Goal: Information Seeking & Learning: Learn about a topic

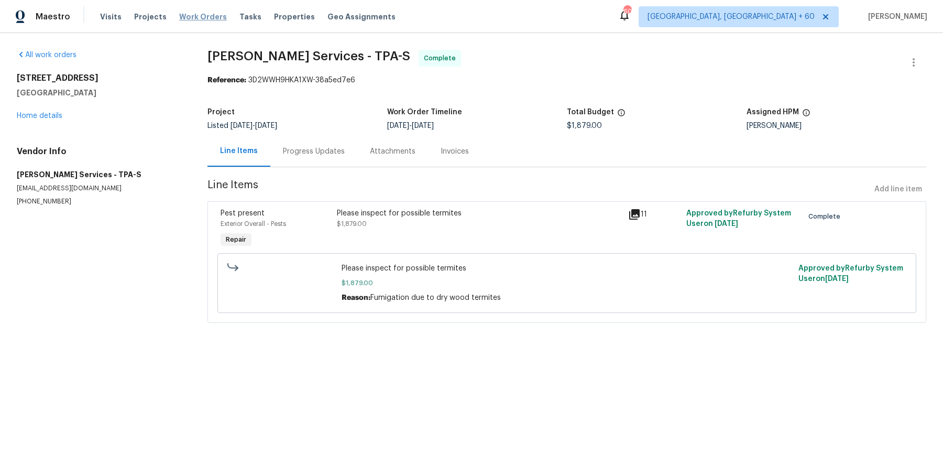
click at [201, 17] on span "Work Orders" at bounding box center [203, 17] width 48 height 10
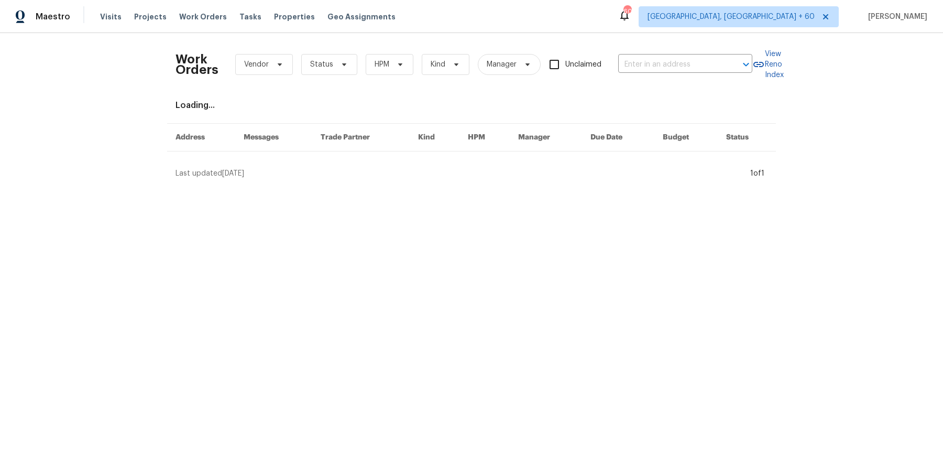
click at [671, 78] on div "Work Orders Vendor Status HPM Kind Manager Unclaimed ​" at bounding box center [464, 64] width 577 height 46
click at [674, 57] on input "text" at bounding box center [670, 65] width 105 height 16
paste input "[STREET_ADDRESS][PERSON_NAME]"
type input "[STREET_ADDRESS][PERSON_NAME]"
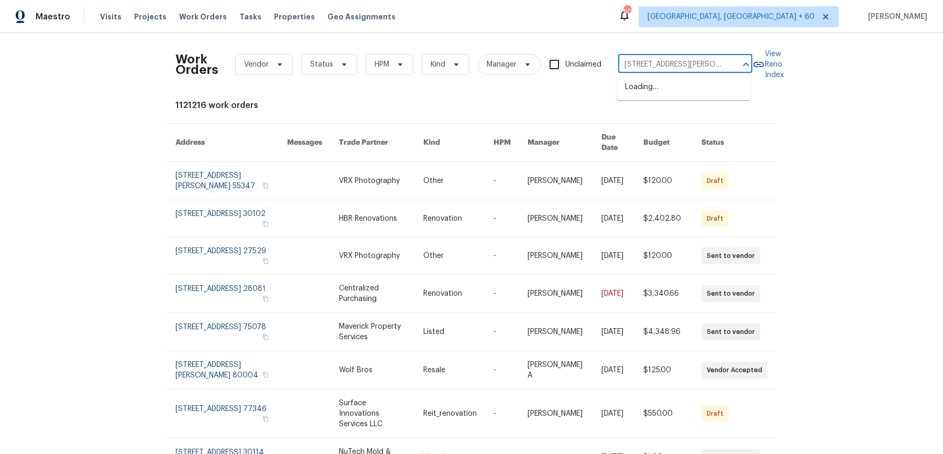
scroll to position [0, 15]
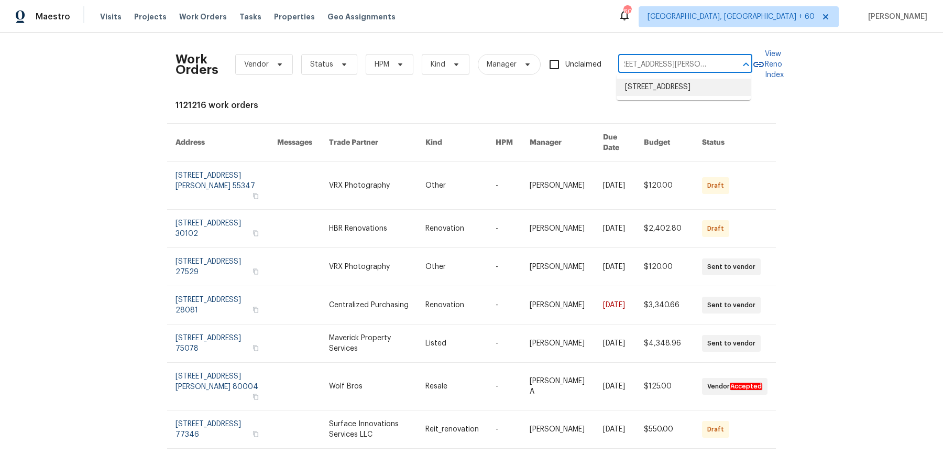
click at [670, 85] on li "[STREET_ADDRESS]" at bounding box center [684, 87] width 134 height 17
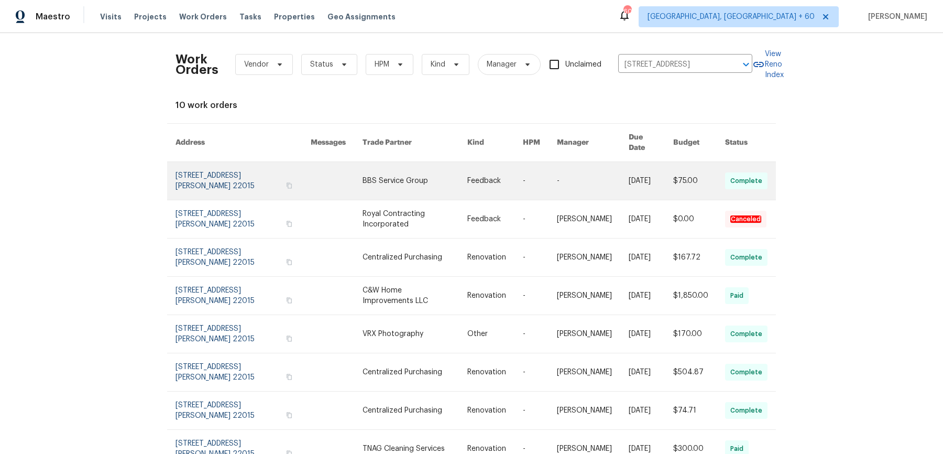
click at [592, 180] on link at bounding box center [593, 181] width 72 height 38
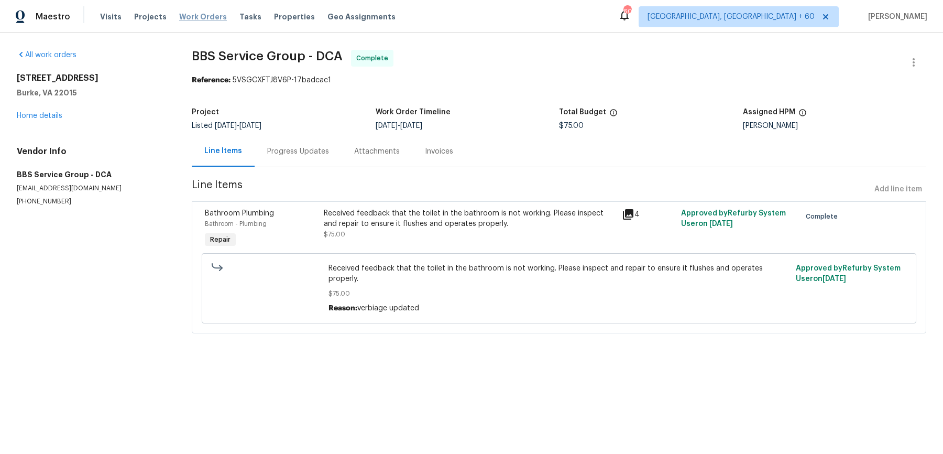
click at [210, 12] on span "Work Orders" at bounding box center [203, 17] width 48 height 10
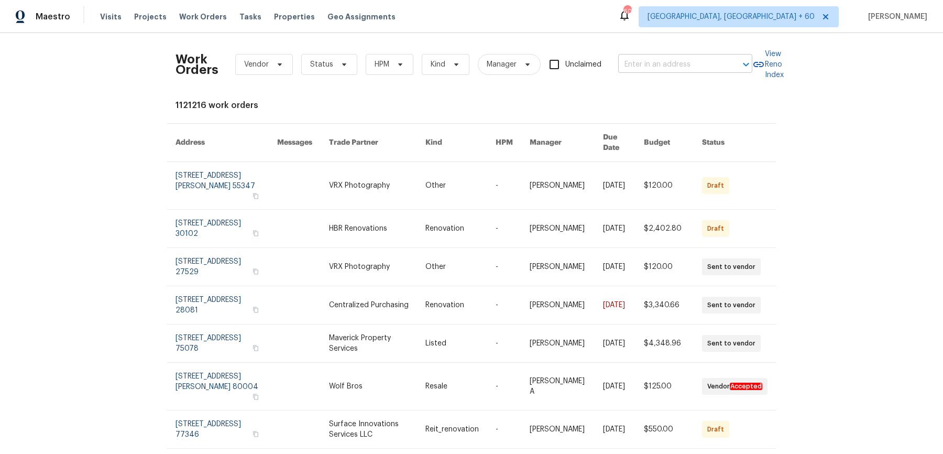
click at [666, 64] on input "text" at bounding box center [670, 65] width 105 height 16
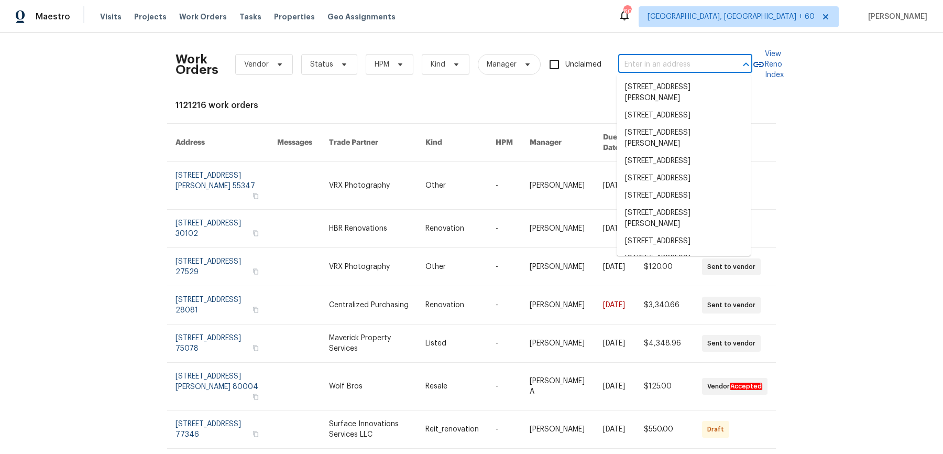
click at [666, 64] on input "text" at bounding box center [670, 65] width 105 height 16
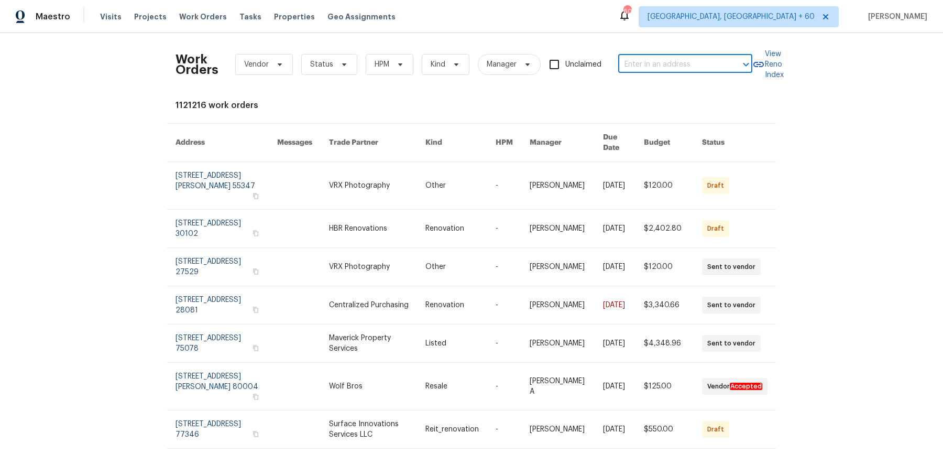
paste input "[STREET_ADDRESS][PERSON_NAME]"
type input "[STREET_ADDRESS][PERSON_NAME]"
click at [670, 82] on li "[STREET_ADDRESS]" at bounding box center [684, 87] width 134 height 17
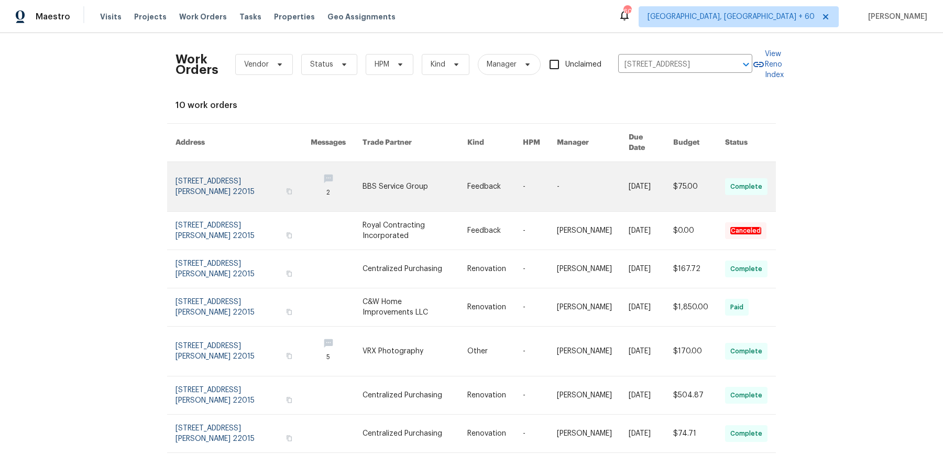
click at [560, 175] on link at bounding box center [593, 186] width 72 height 49
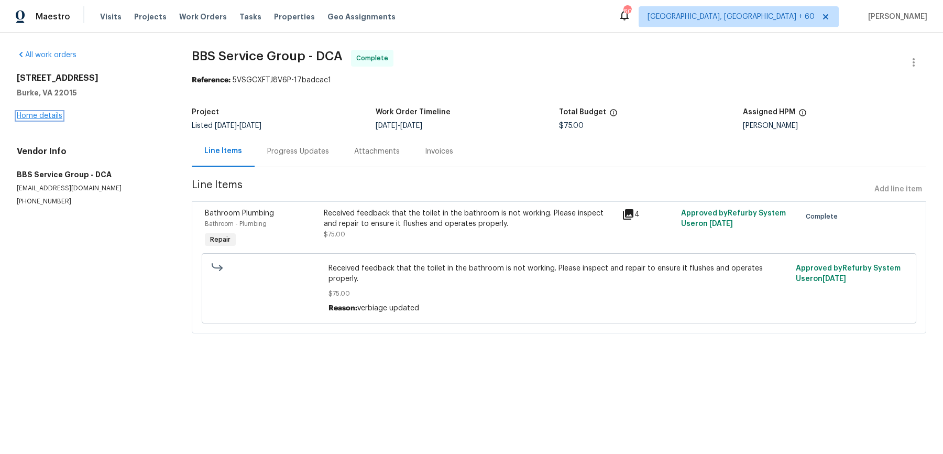
click at [59, 117] on link "Home details" at bounding box center [40, 115] width 46 height 7
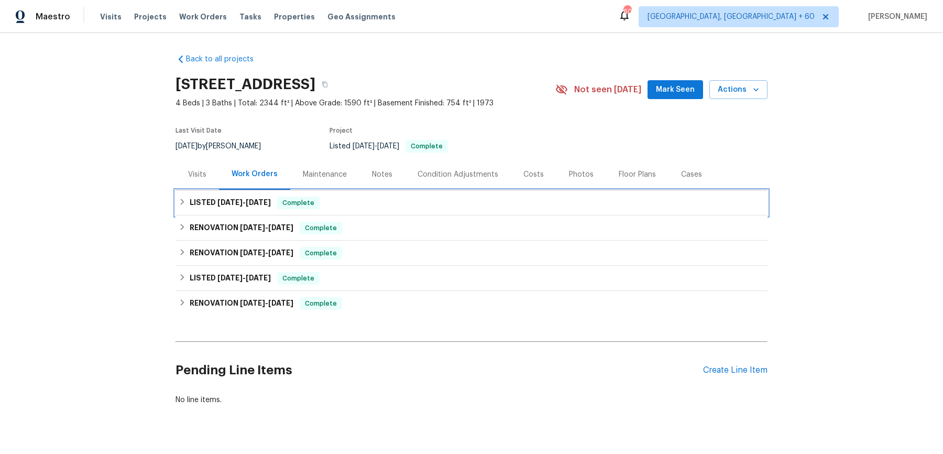
click at [360, 202] on div "LISTED [DATE] - [DATE] Complete" at bounding box center [472, 203] width 586 height 13
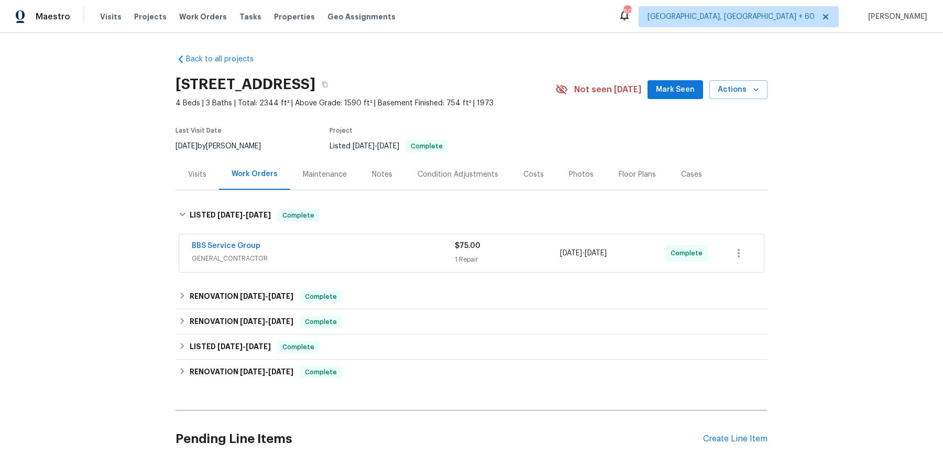
click at [361, 245] on div "BBS Service Group" at bounding box center [323, 247] width 263 height 13
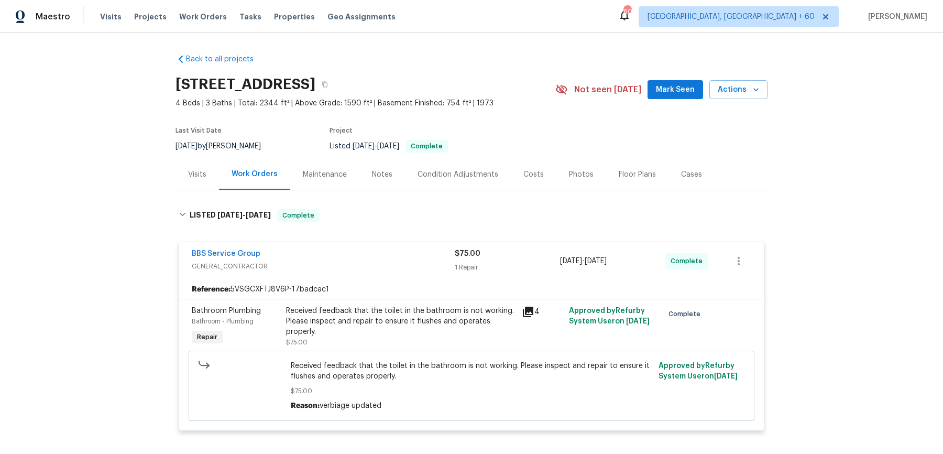
scroll to position [108, 0]
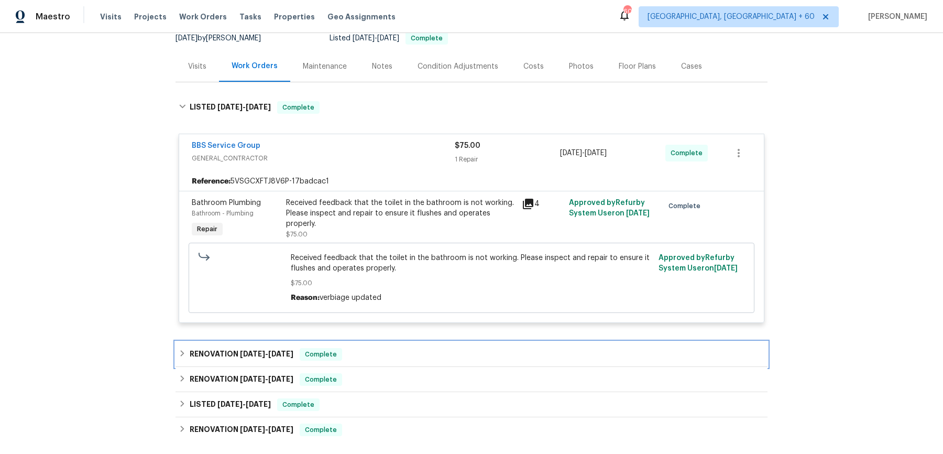
click at [390, 348] on div "RENOVATION [DATE] - [DATE] Complete" at bounding box center [472, 354] width 586 height 13
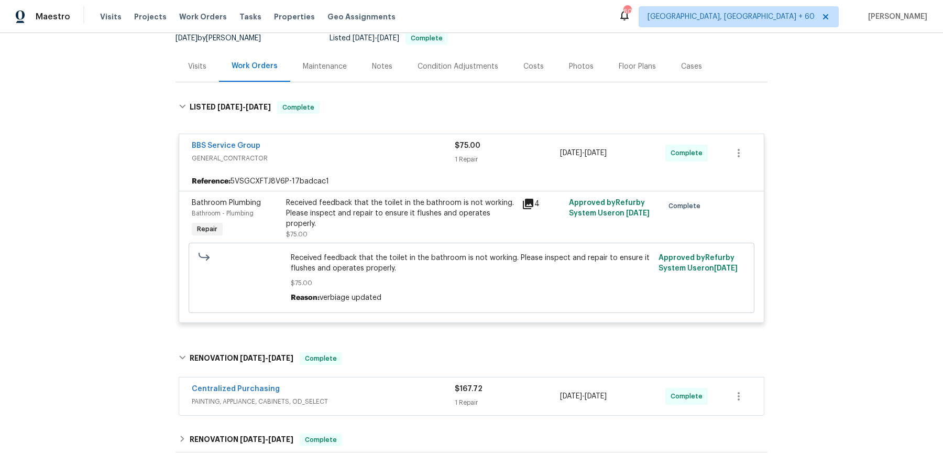
click at [381, 394] on div "Centralized Purchasing" at bounding box center [323, 390] width 263 height 13
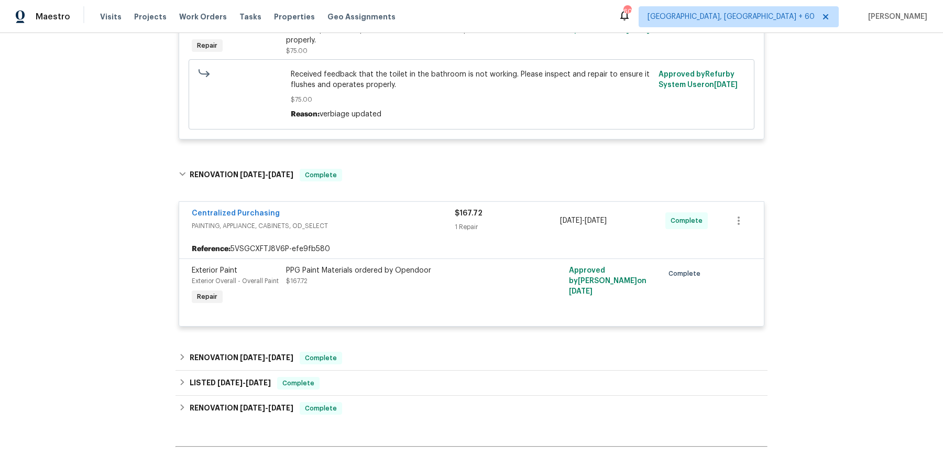
scroll to position [297, 0]
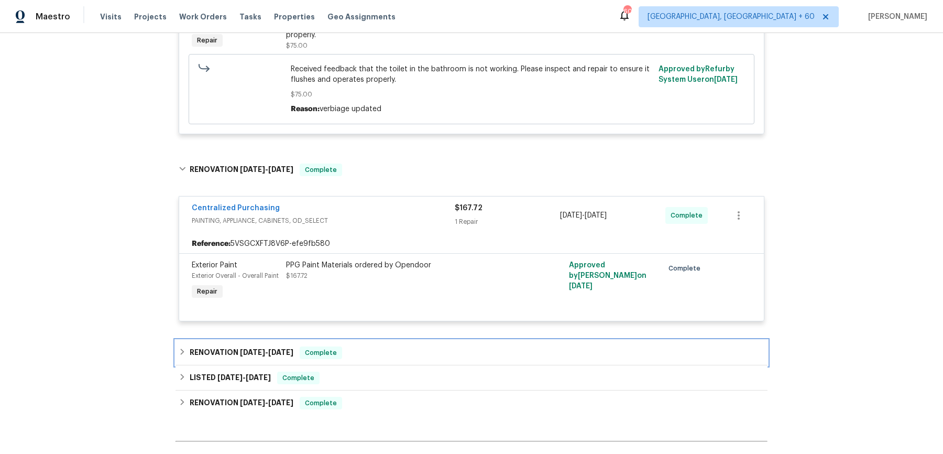
click at [411, 342] on div "RENOVATION [DATE] - [DATE] Complete" at bounding box center [472, 352] width 592 height 25
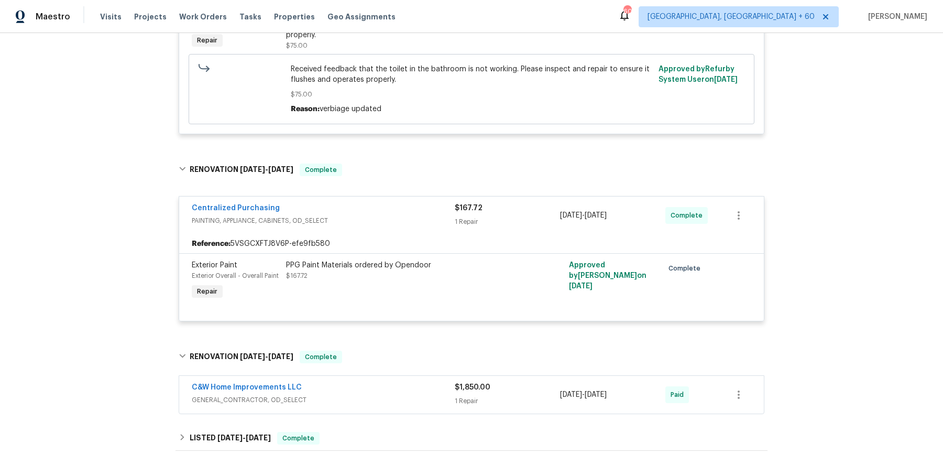
click at [389, 400] on span "GENERAL_CONTRACTOR, OD_SELECT" at bounding box center [323, 400] width 263 height 10
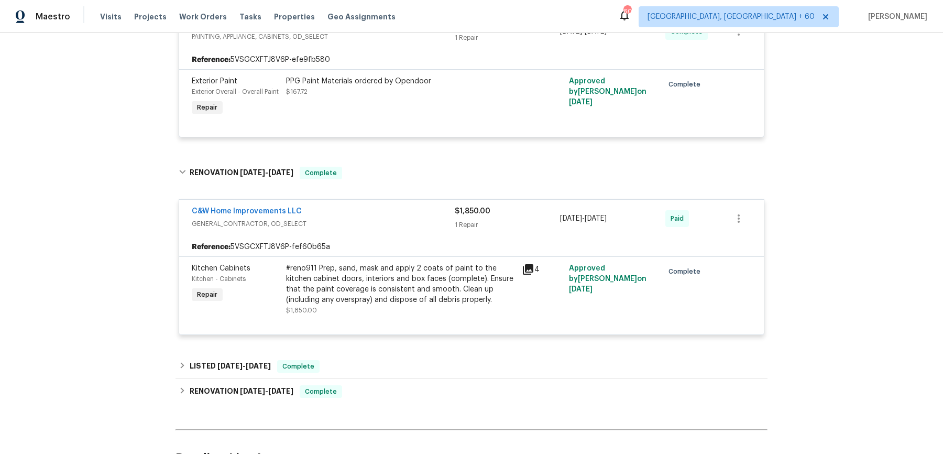
scroll to position [494, 0]
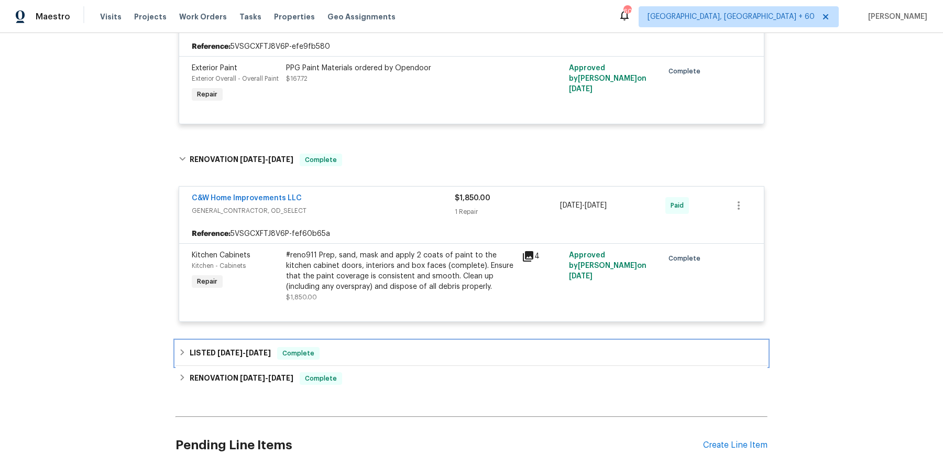
click at [396, 357] on div "LISTED [DATE] - [DATE] Complete" at bounding box center [472, 353] width 586 height 13
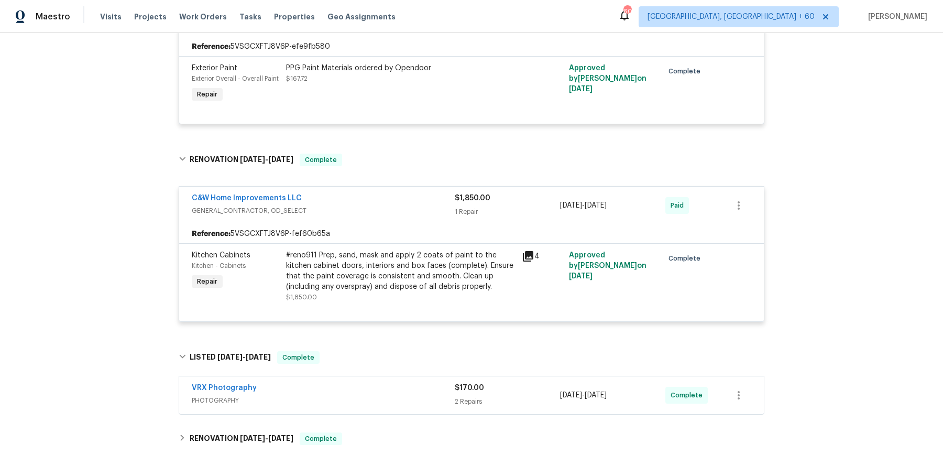
click at [386, 406] on div "VRX Photography PHOTOGRAPHY" at bounding box center [323, 395] width 263 height 25
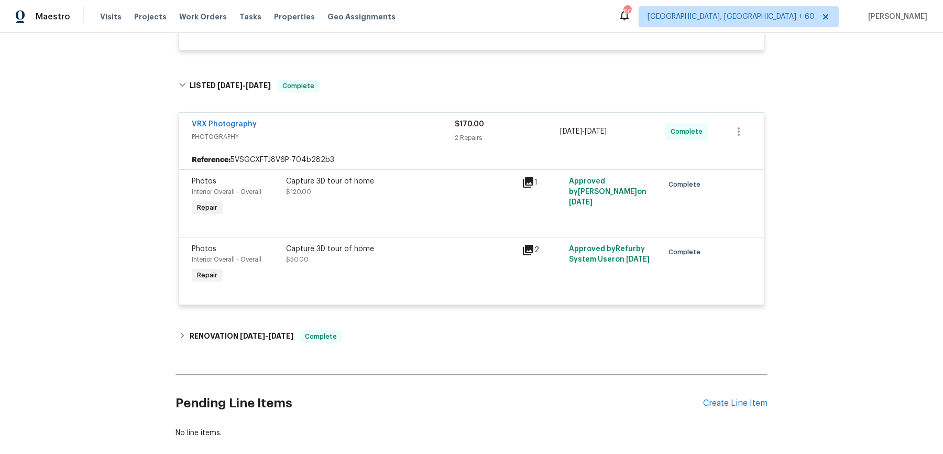
scroll to position [782, 0]
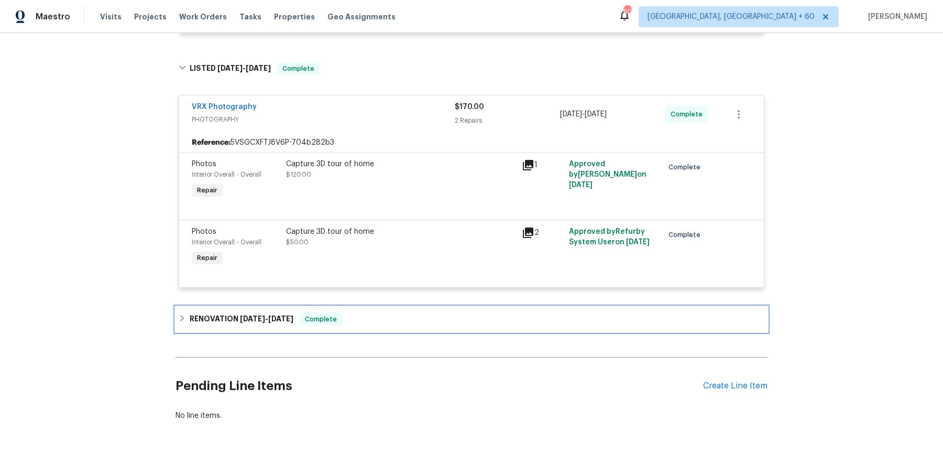
click at [387, 319] on div "RENOVATION [DATE] - [DATE] Complete" at bounding box center [472, 319] width 586 height 13
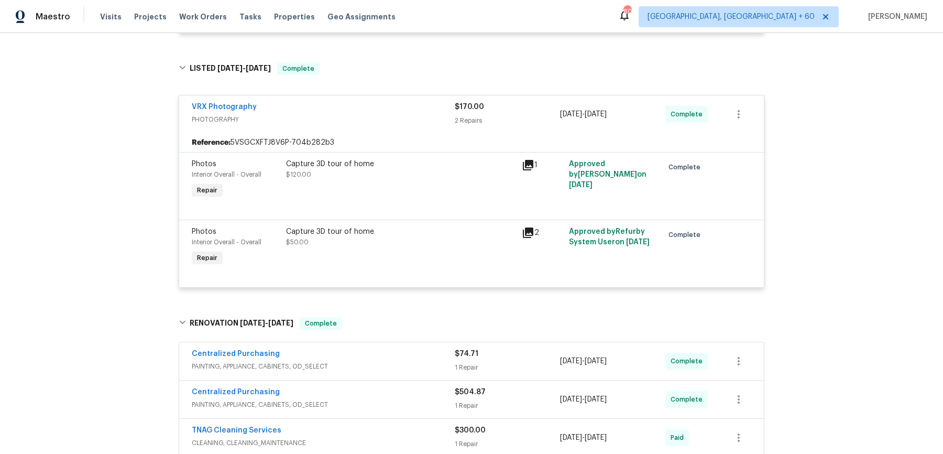
click at [412, 350] on div "Centralized Purchasing" at bounding box center [323, 354] width 263 height 13
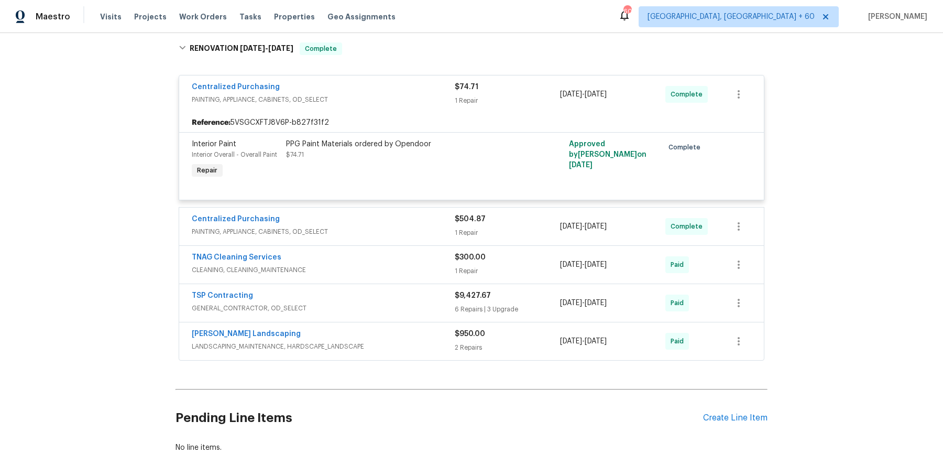
scroll to position [1060, 0]
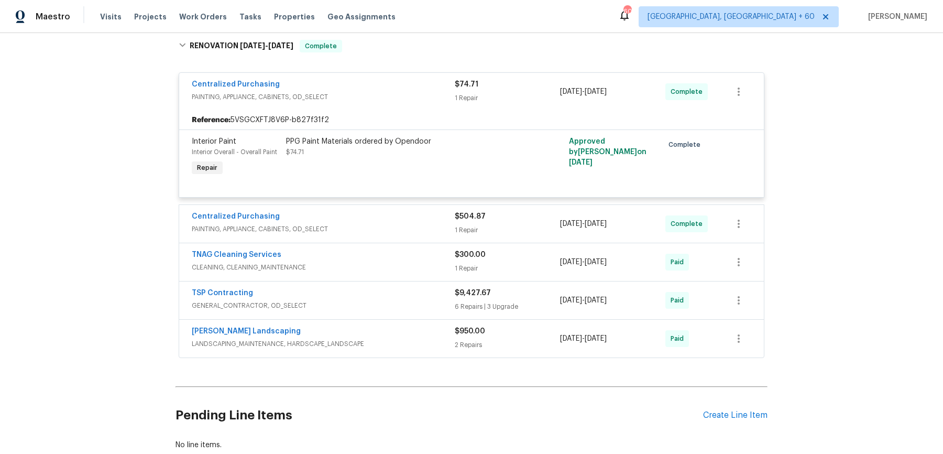
click at [416, 224] on span "PAINTING, APPLIANCE, CABINETS, OD_SELECT" at bounding box center [323, 229] width 263 height 10
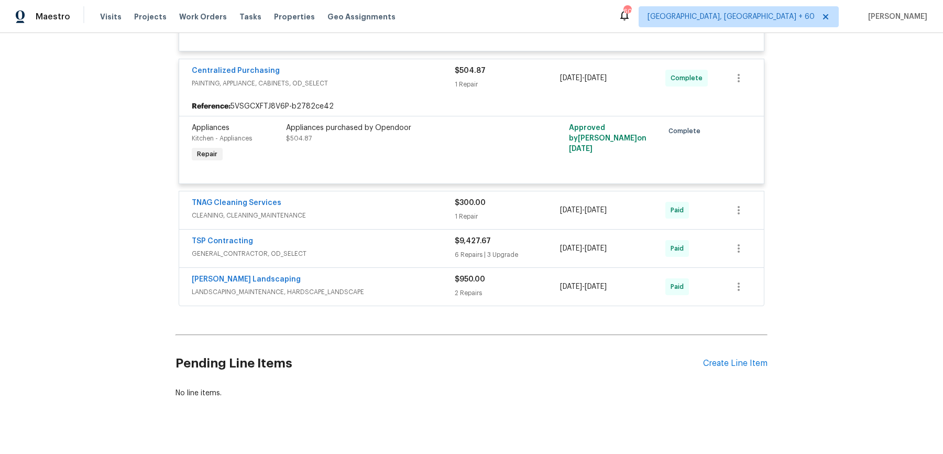
scroll to position [1217, 0]
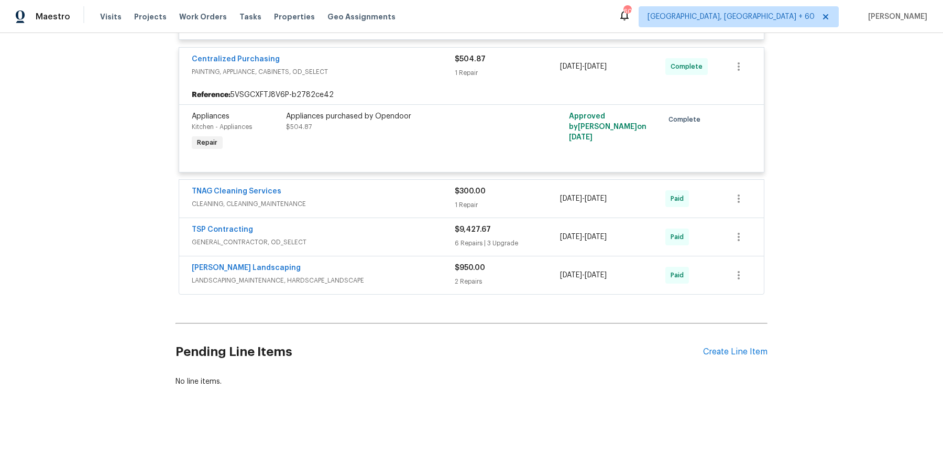
click at [414, 195] on div "TNAG Cleaning Services" at bounding box center [323, 192] width 263 height 13
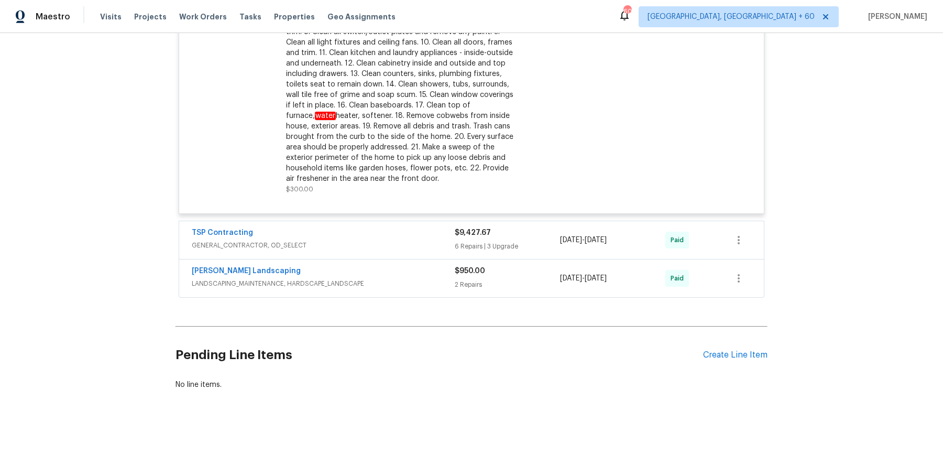
click at [396, 231] on div "TSP Contracting" at bounding box center [323, 233] width 263 height 13
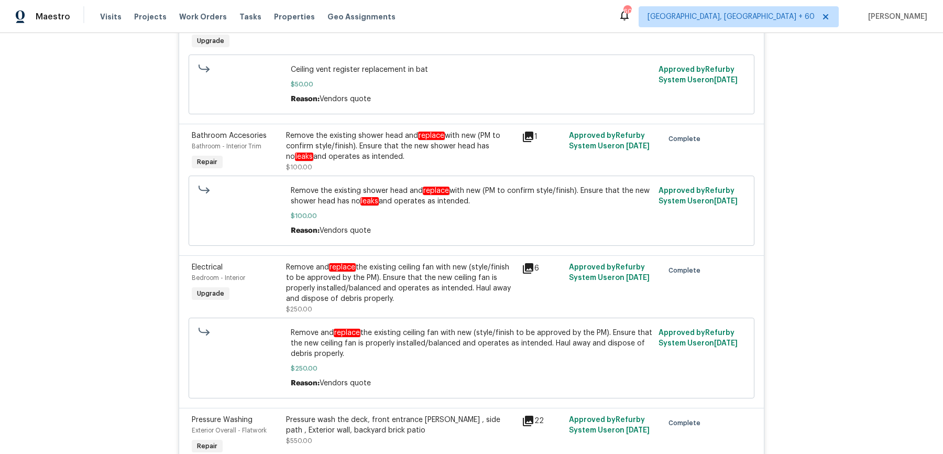
scroll to position [2945, 0]
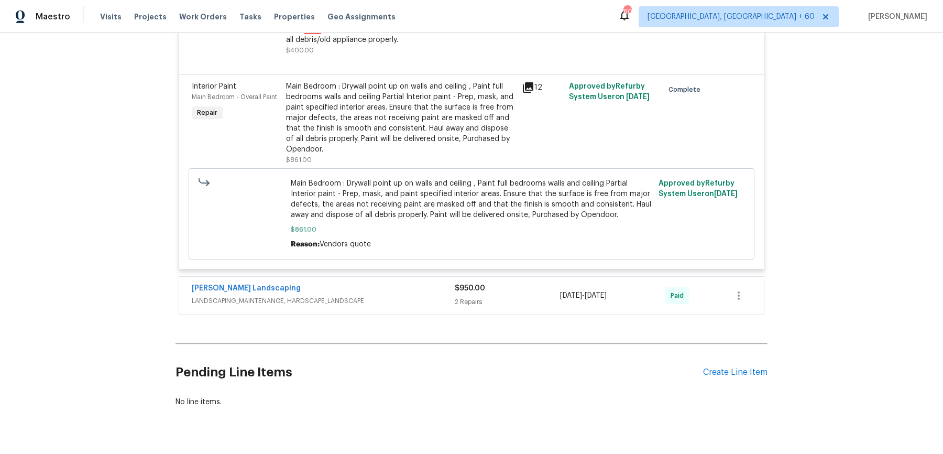
click at [390, 283] on div "[PERSON_NAME] Landscaping LANDSCAPING_MAINTENANCE, HARDSCAPE_LANDSCAPE" at bounding box center [323, 295] width 263 height 25
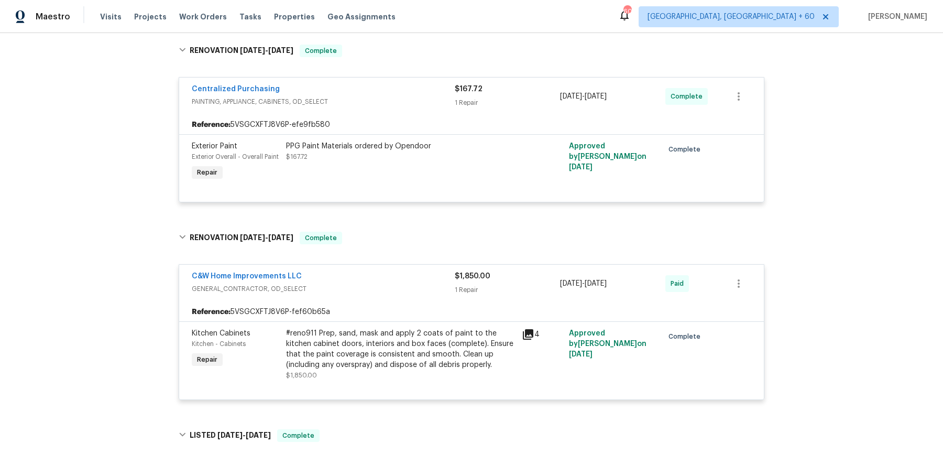
scroll to position [0, 0]
